Goal: Task Accomplishment & Management: Manage account settings

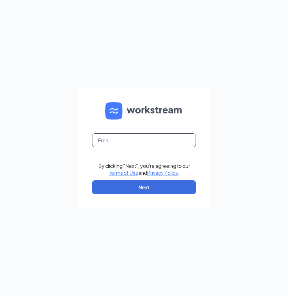
drag, startPoint x: 166, startPoint y: 140, endPoint x: 162, endPoint y: 139, distance: 3.9
click at [164, 139] on input "text" at bounding box center [144, 141] width 104 height 14
drag, startPoint x: 136, startPoint y: 138, endPoint x: 135, endPoint y: 141, distance: 3.7
click at [136, 138] on input "op" at bounding box center [144, 141] width 104 height 14
type input "op"
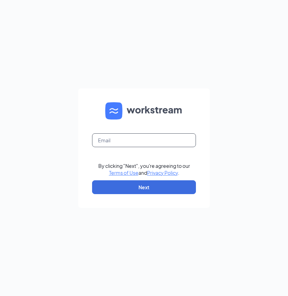
type input "OPSMGR@RMSRECOVERY.NET"
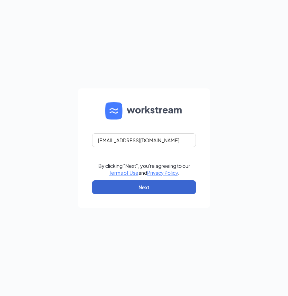
click at [170, 192] on button "Next" at bounding box center [144, 188] width 104 height 14
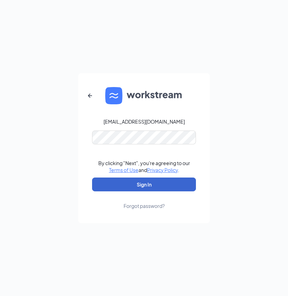
click at [149, 185] on button "Sign In" at bounding box center [144, 185] width 104 height 14
